Goal: Subscribe to service/newsletter

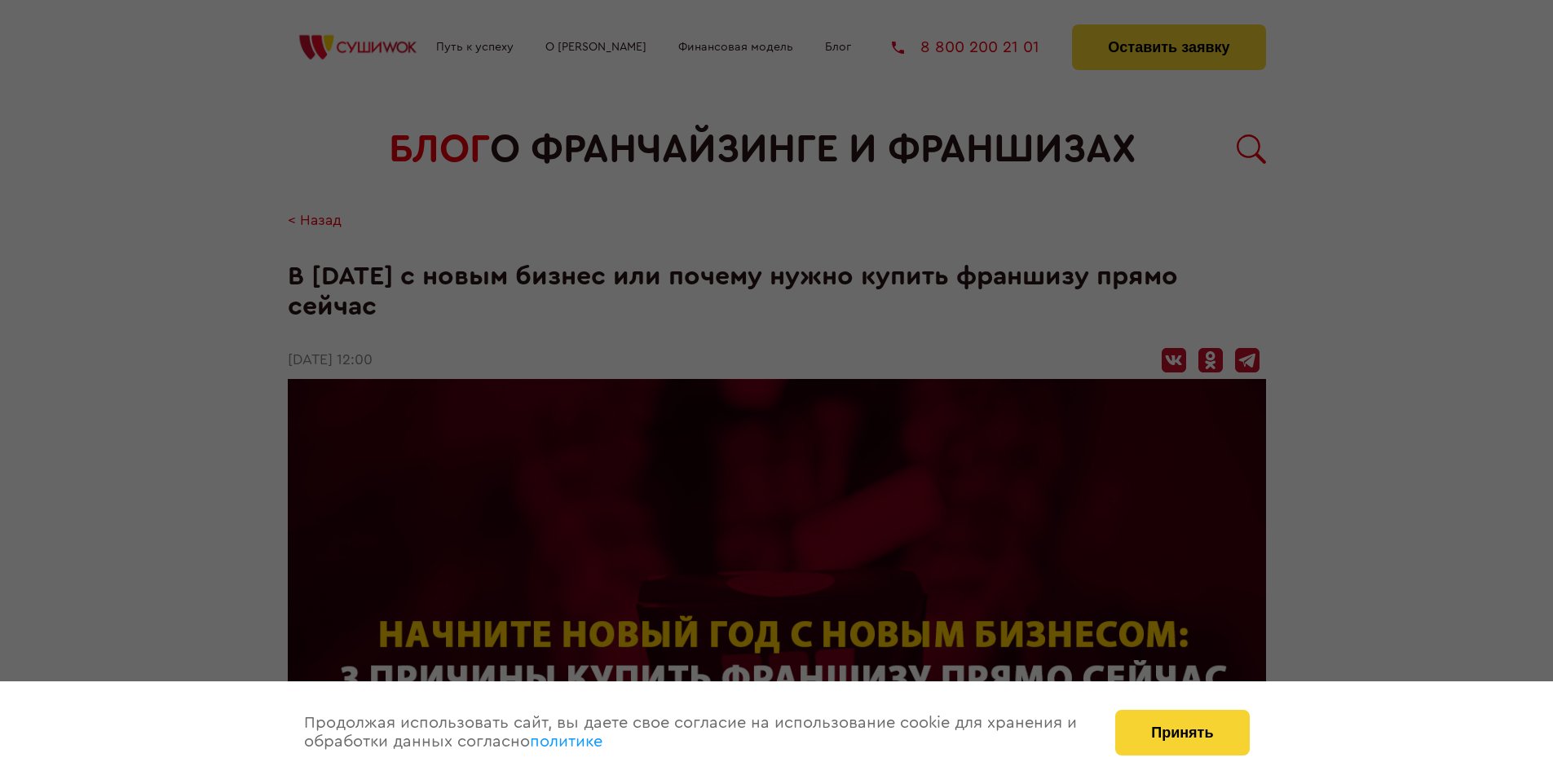
scroll to position [1608, 0]
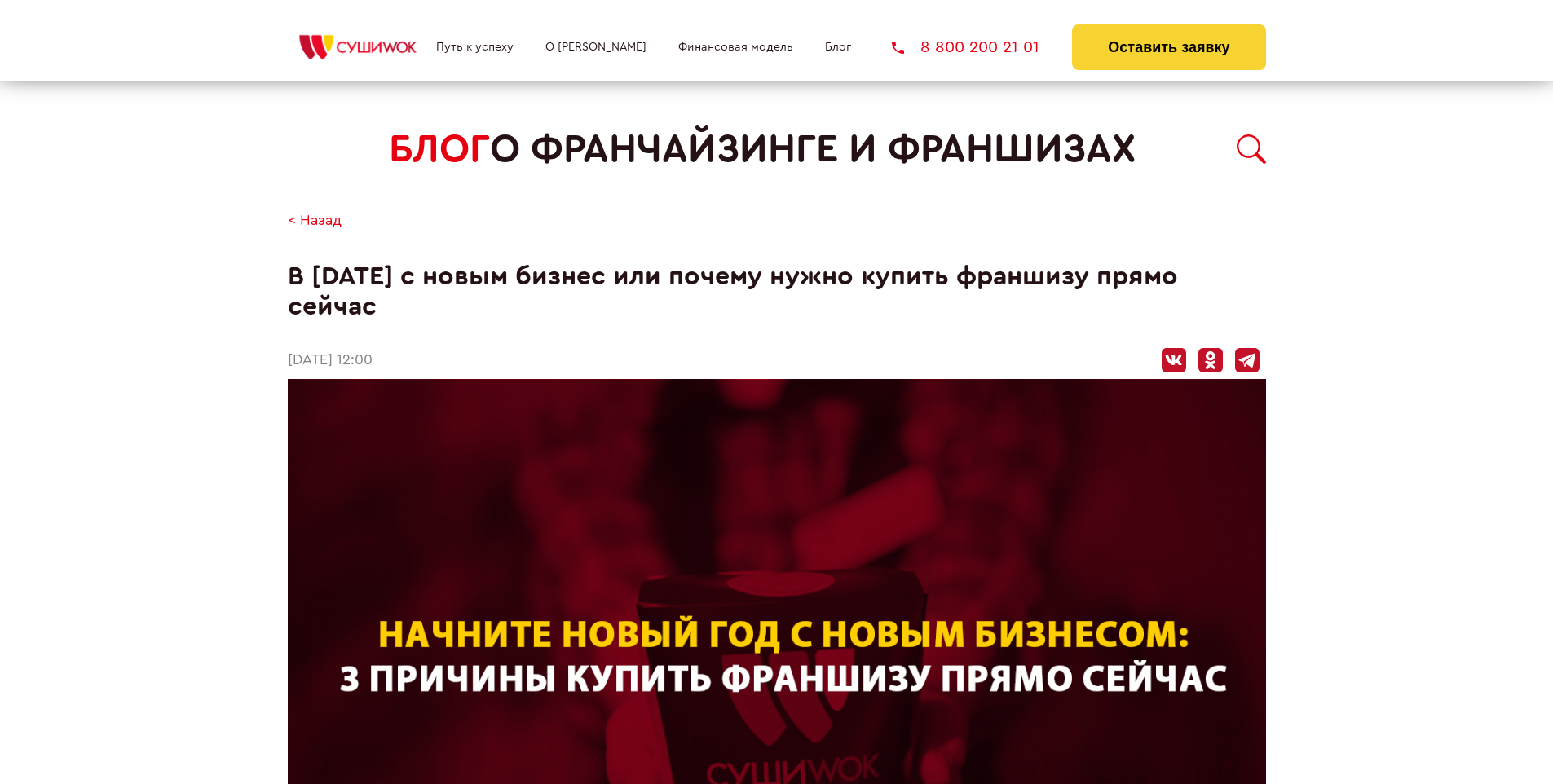
scroll to position [1608, 0]
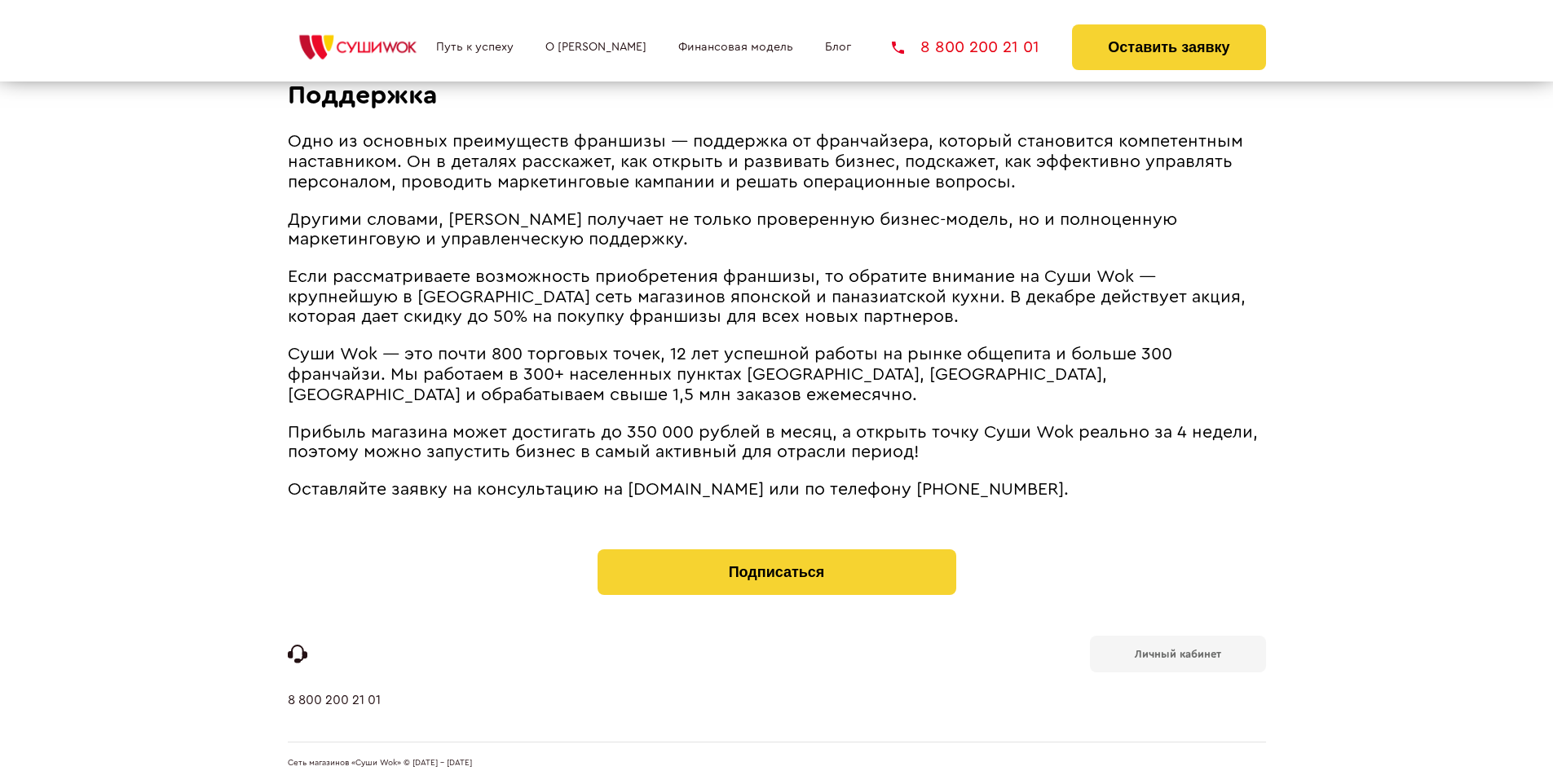
click at [1177, 652] on b "Личный кабинет" at bounding box center [1177, 654] width 86 height 11
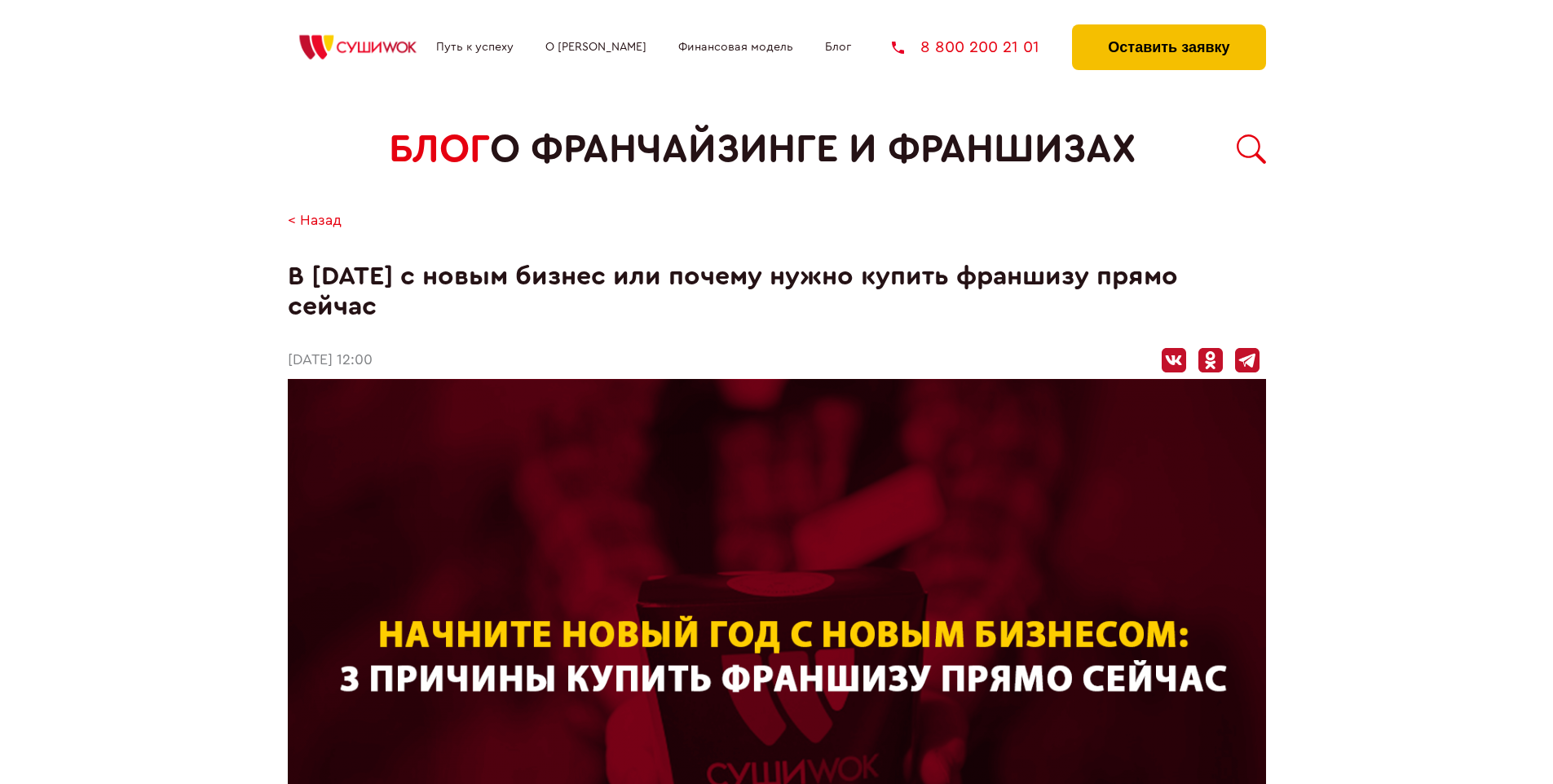
click at [1168, 28] on button "Оставить заявку" at bounding box center [1168, 47] width 193 height 45
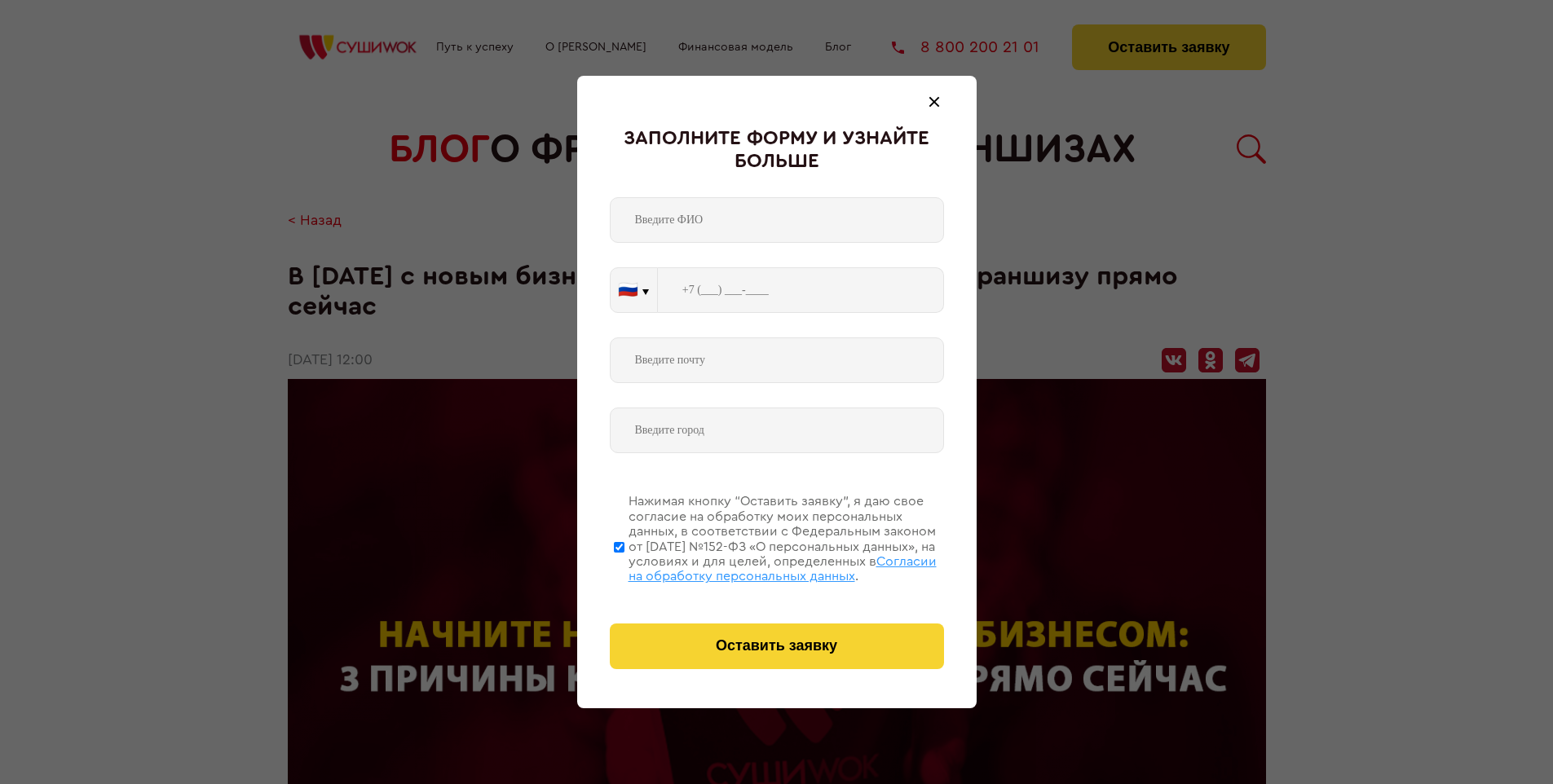
click at [755, 567] on span "Согласии на обработку персональных данных" at bounding box center [782, 568] width 308 height 27
click at [624, 567] on input "Нажимая кнопку “Оставить заявку”, я даю свое согласие на обработку моих персона…" at bounding box center [620, 546] width 11 height 130
checkbox input "false"
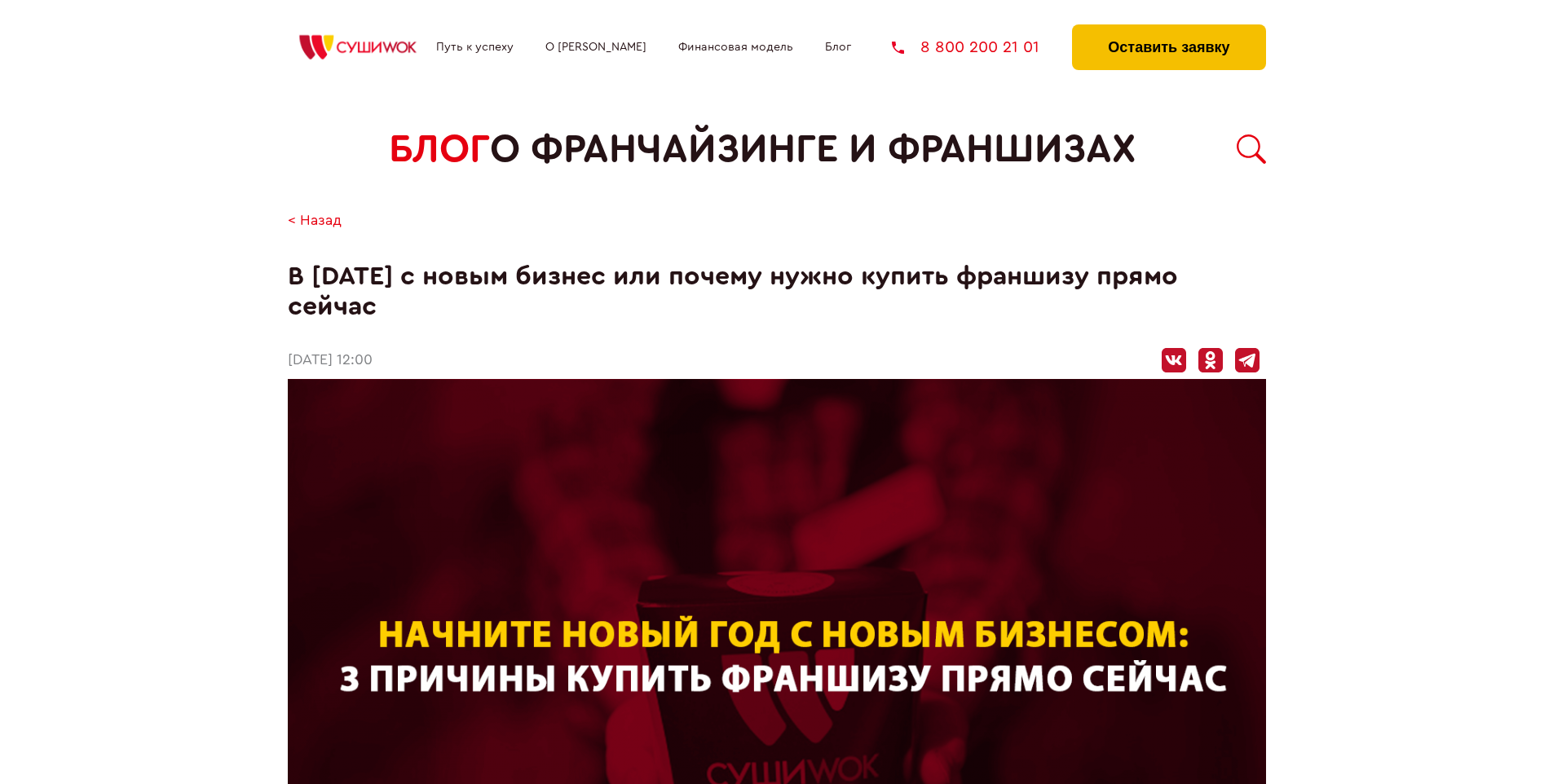
click at [1168, 28] on button "Оставить заявку" at bounding box center [1168, 47] width 193 height 45
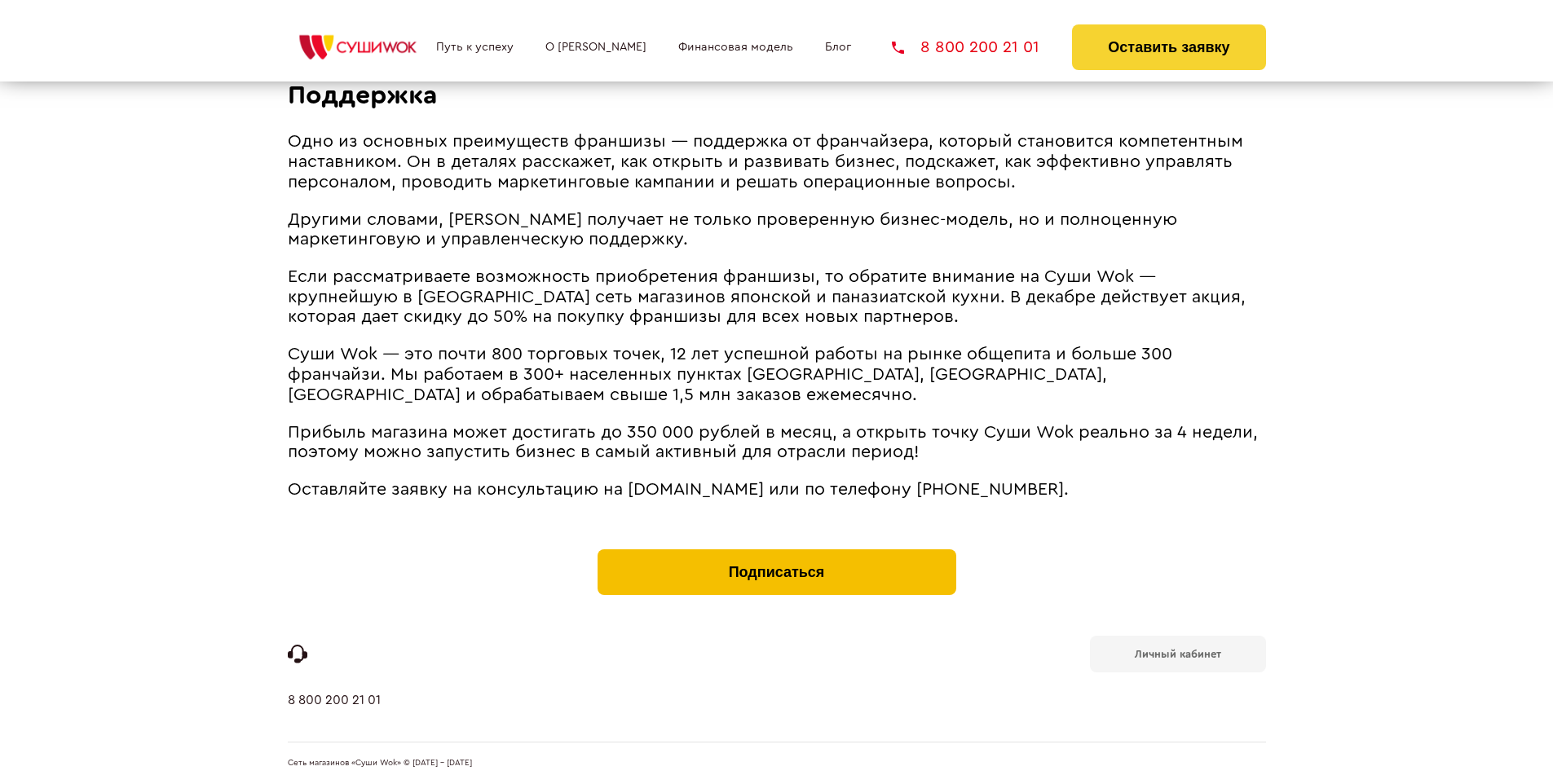
click at [776, 552] on button "Подписаться" at bounding box center [777, 572] width 358 height 45
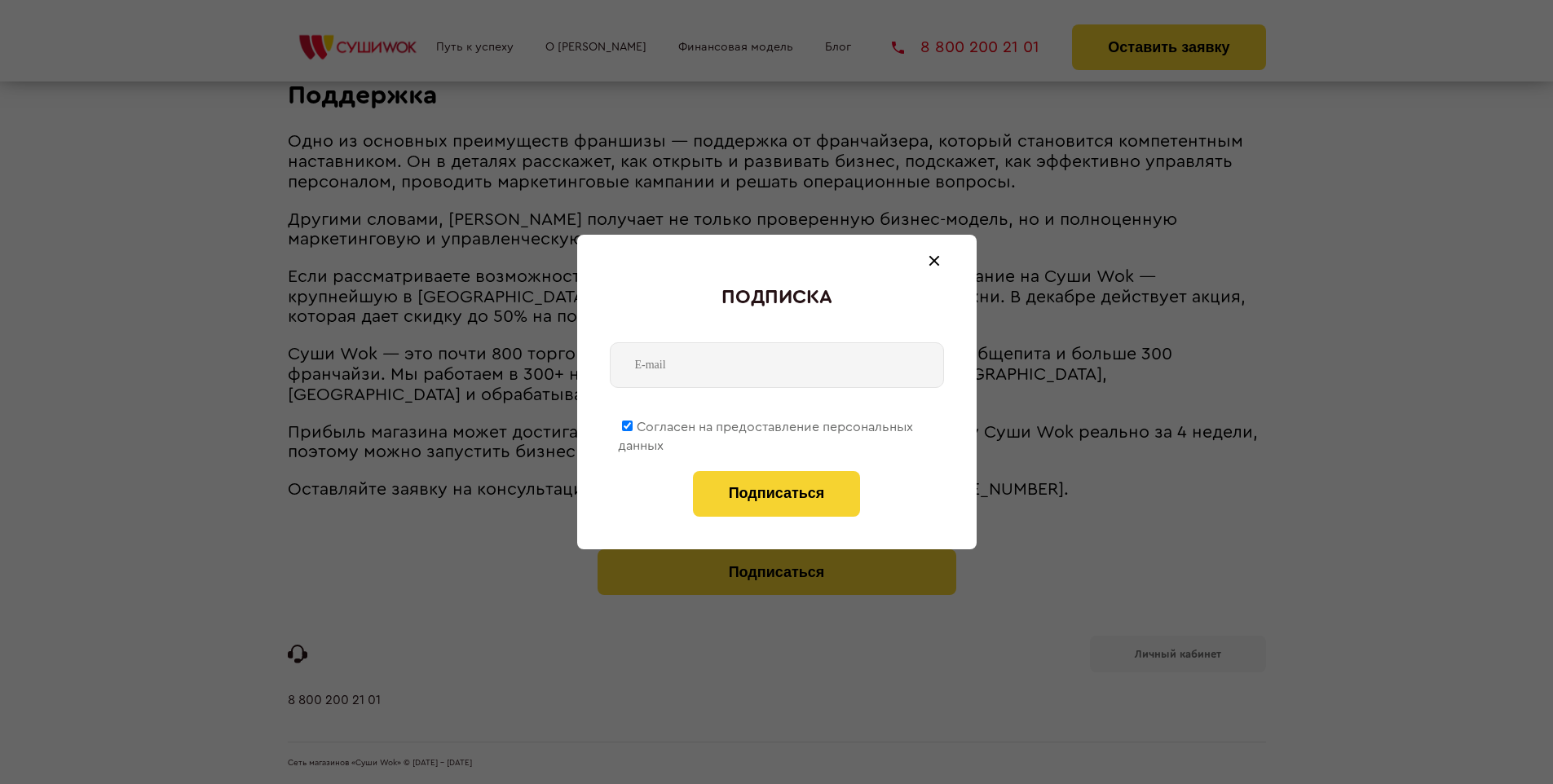
click at [766, 424] on span "Согласен на предоставление персональных данных" at bounding box center [765, 436] width 295 height 32
click at [632, 424] on input "Согласен на предоставление персональных данных" at bounding box center [628, 426] width 11 height 11
checkbox input "false"
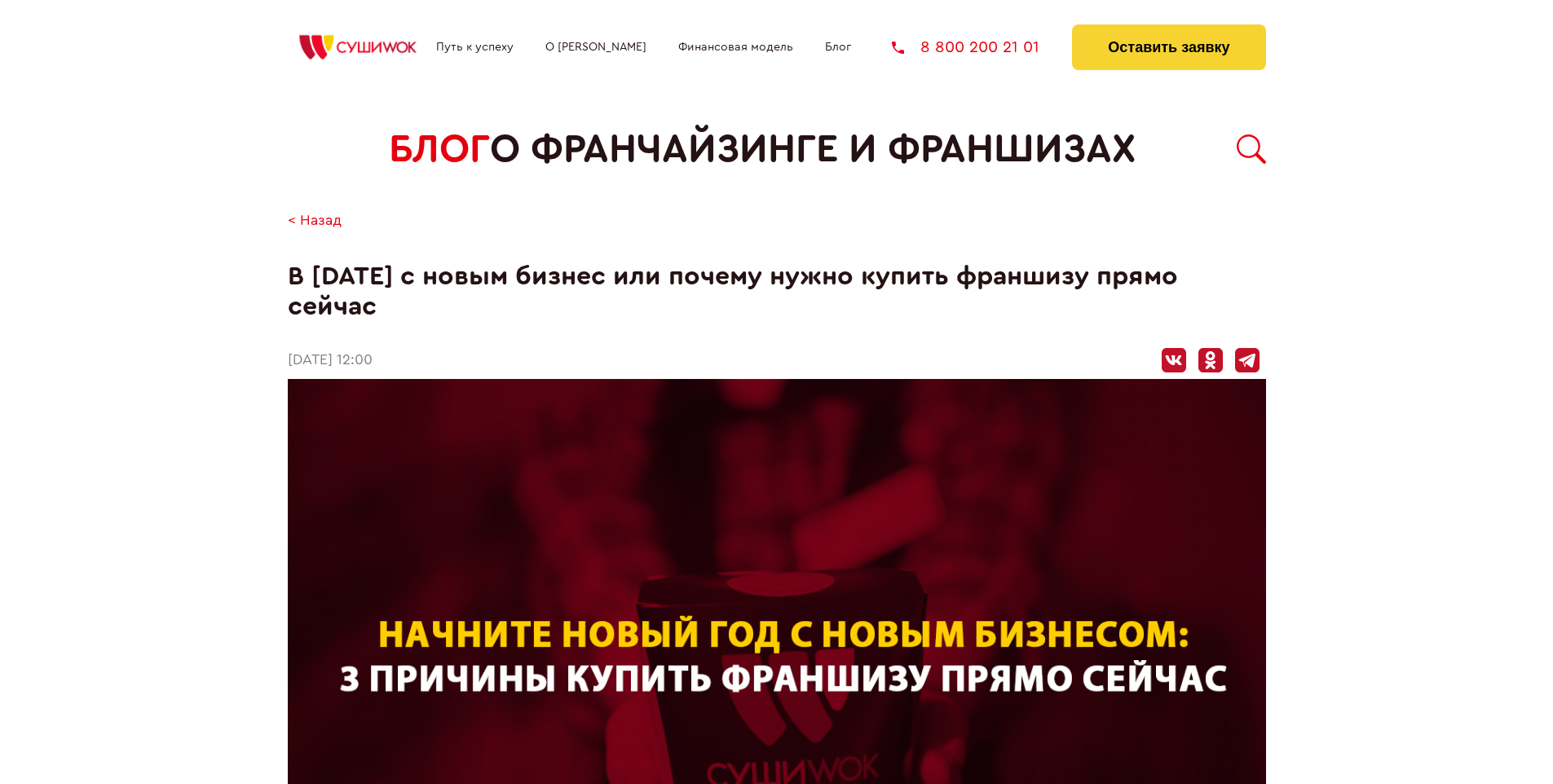
scroll to position [1608, 0]
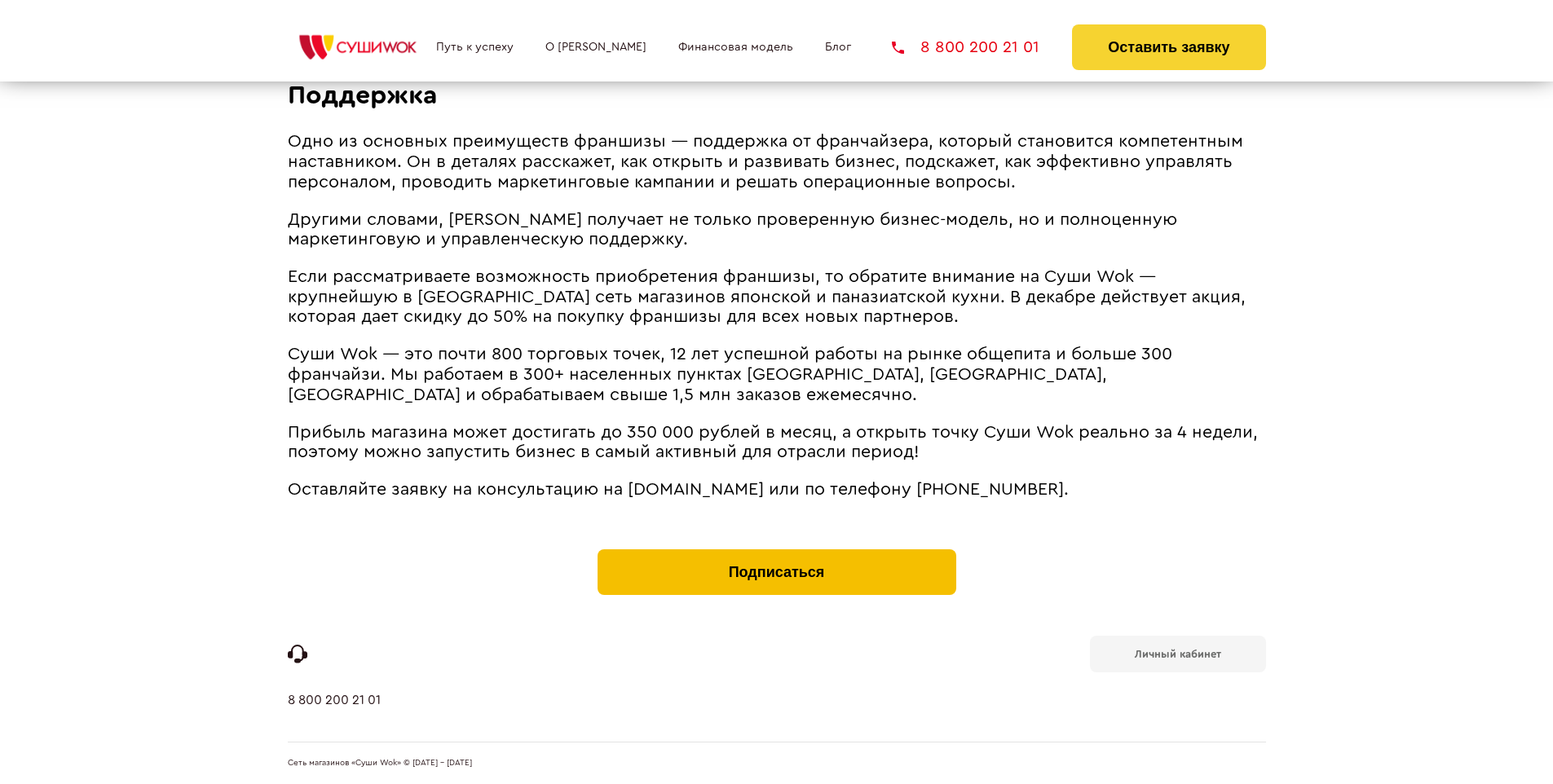
click at [776, 552] on button "Подписаться" at bounding box center [777, 572] width 358 height 45
